Goal: Navigation & Orientation: Find specific page/section

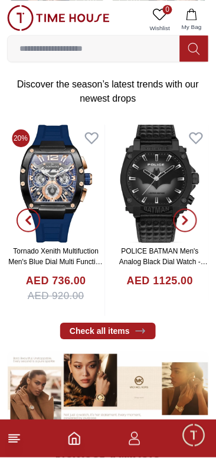
click at [13, 443] on line at bounding box center [13, 443] width 8 height 0
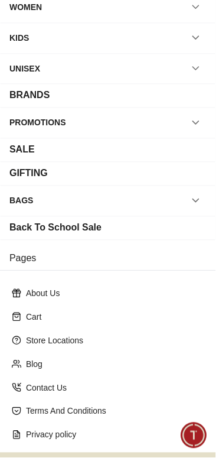
scroll to position [148, 0]
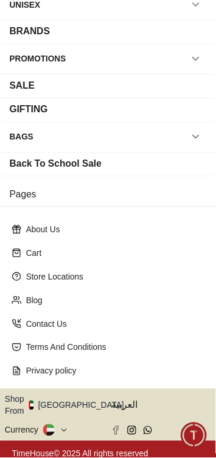
click at [74, 401] on button "Shop From [GEOGRAPHIC_DATA]" at bounding box center [69, 406] width 128 height 24
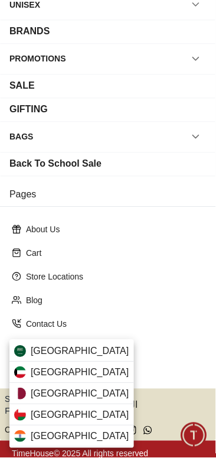
click at [81, 375] on div "[GEOGRAPHIC_DATA]" at bounding box center [71, 372] width 125 height 21
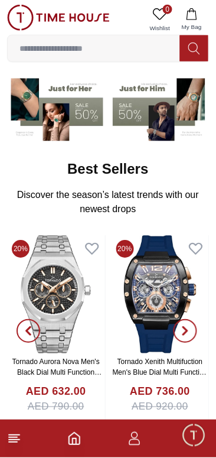
click at [12, 443] on line at bounding box center [13, 443] width 8 height 0
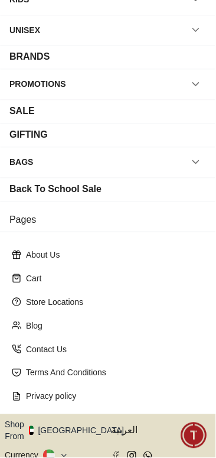
scroll to position [148, 0]
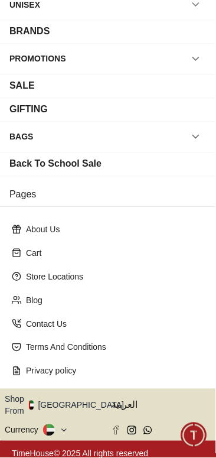
click at [50, 398] on button "Shop From [GEOGRAPHIC_DATA]" at bounding box center [69, 406] width 128 height 24
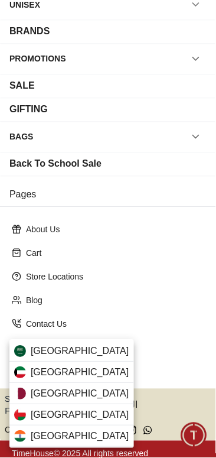
click at [38, 370] on span "[GEOGRAPHIC_DATA]" at bounding box center [80, 373] width 99 height 14
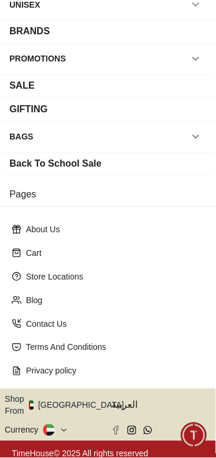
click at [43, 399] on button "Shop From [GEOGRAPHIC_DATA]" at bounding box center [69, 406] width 128 height 24
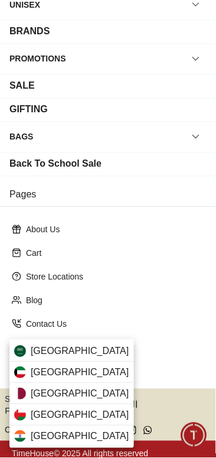
click at [38, 374] on span "[GEOGRAPHIC_DATA]" at bounding box center [80, 373] width 99 height 14
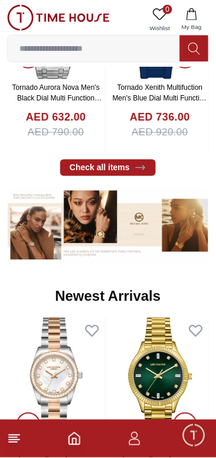
scroll to position [358, 0]
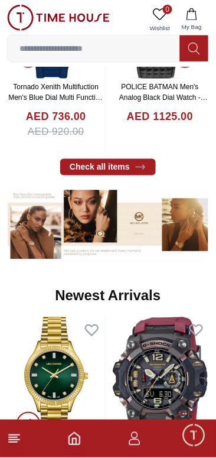
click at [14, 443] on line at bounding box center [13, 443] width 8 height 0
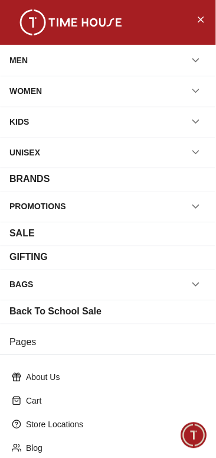
scroll to position [148, 0]
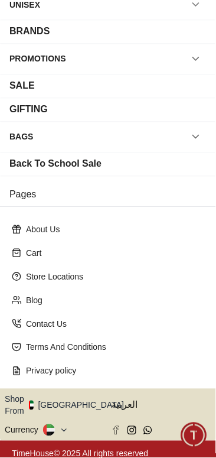
click at [61, 403] on button "Shop From [GEOGRAPHIC_DATA]" at bounding box center [69, 406] width 128 height 24
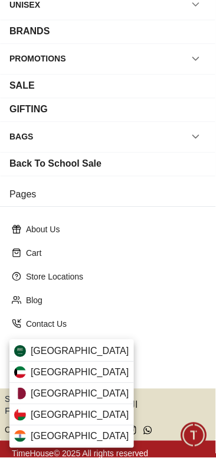
click at [33, 378] on span "[GEOGRAPHIC_DATA]" at bounding box center [80, 373] width 99 height 14
